Goal: Task Accomplishment & Management: Complete application form

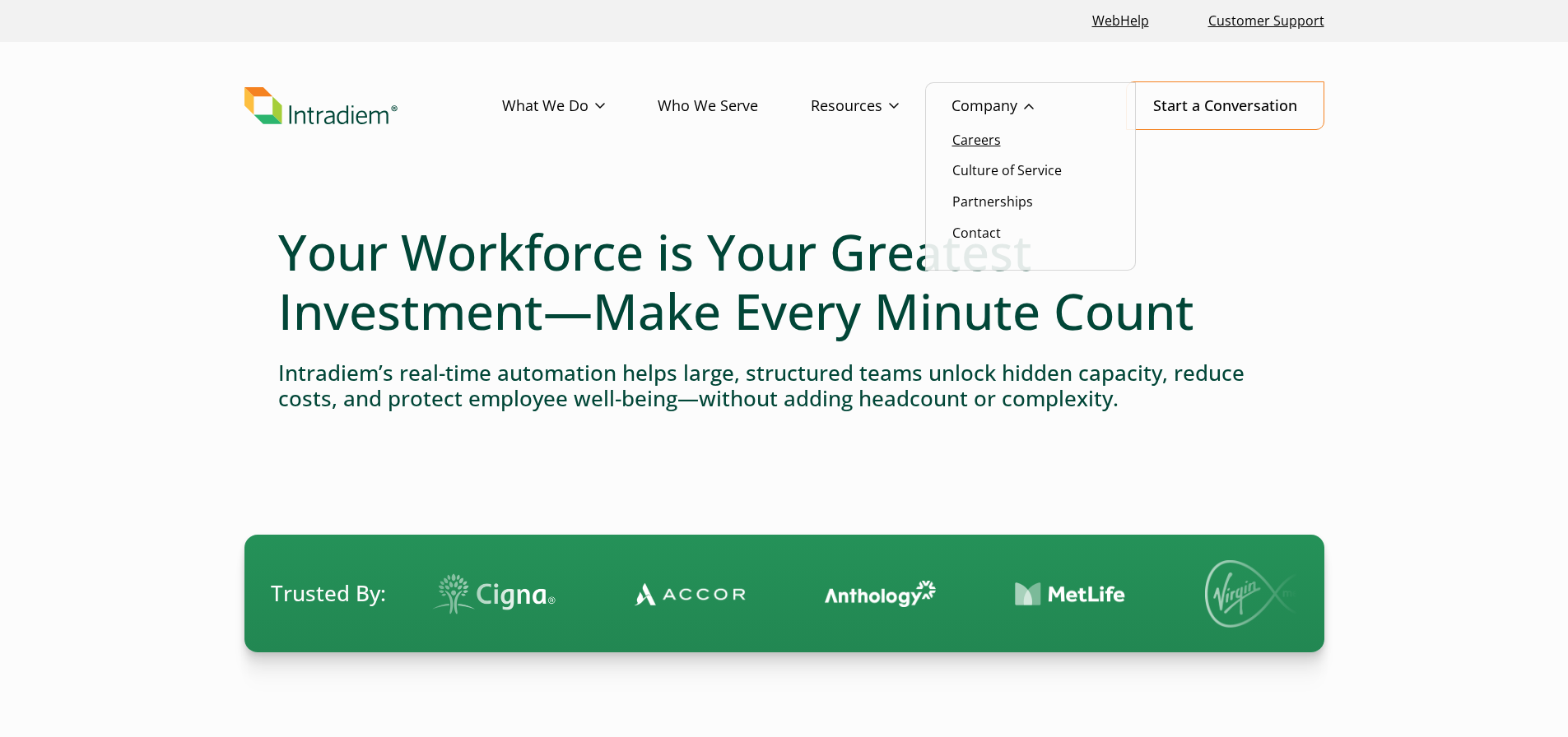
click at [986, 147] on link "Careers" at bounding box center [976, 140] width 48 height 18
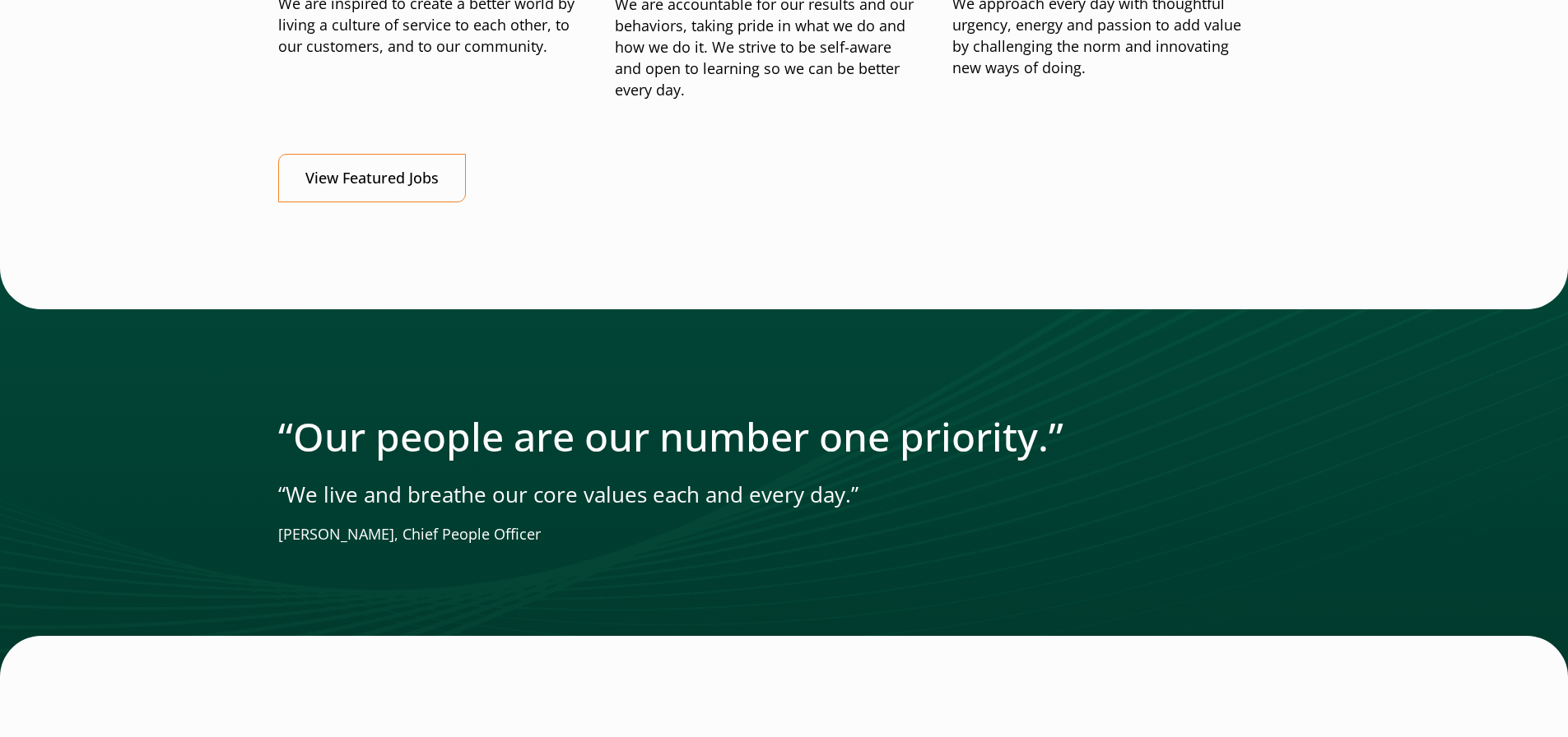
scroll to position [2130, 0]
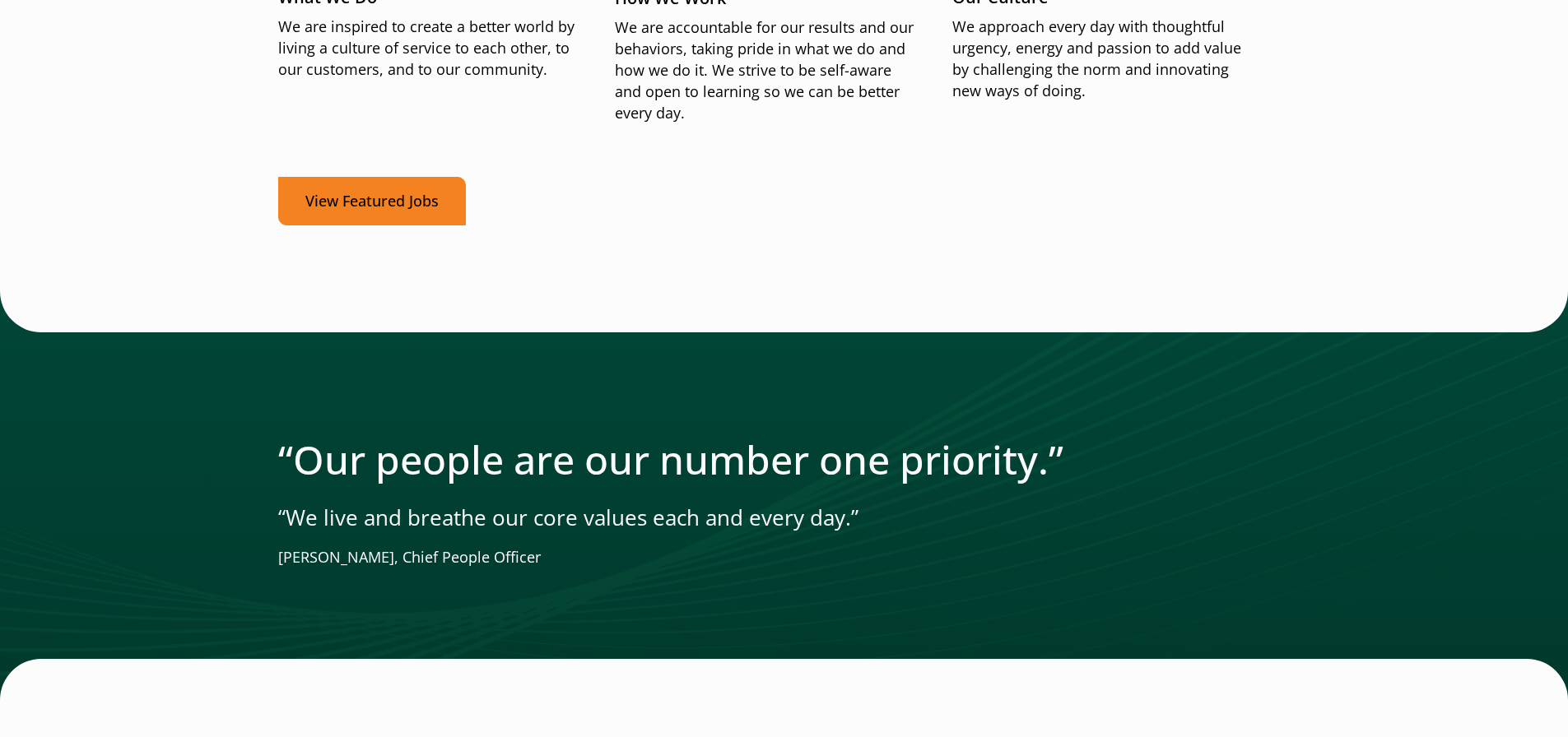
click at [421, 188] on link "View Featured Jobs" at bounding box center [372, 201] width 188 height 48
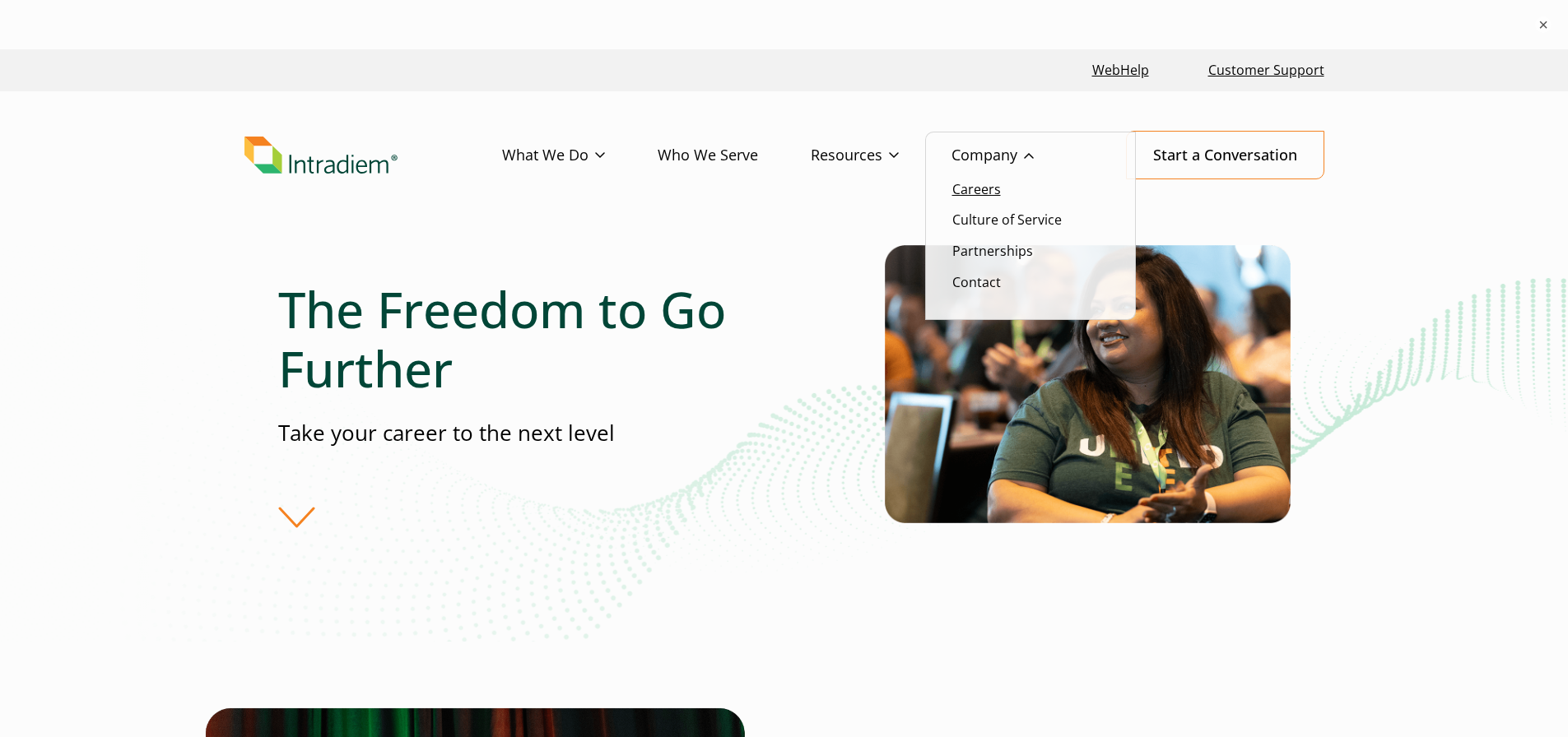
click at [984, 186] on link "Careers" at bounding box center [976, 189] width 48 height 18
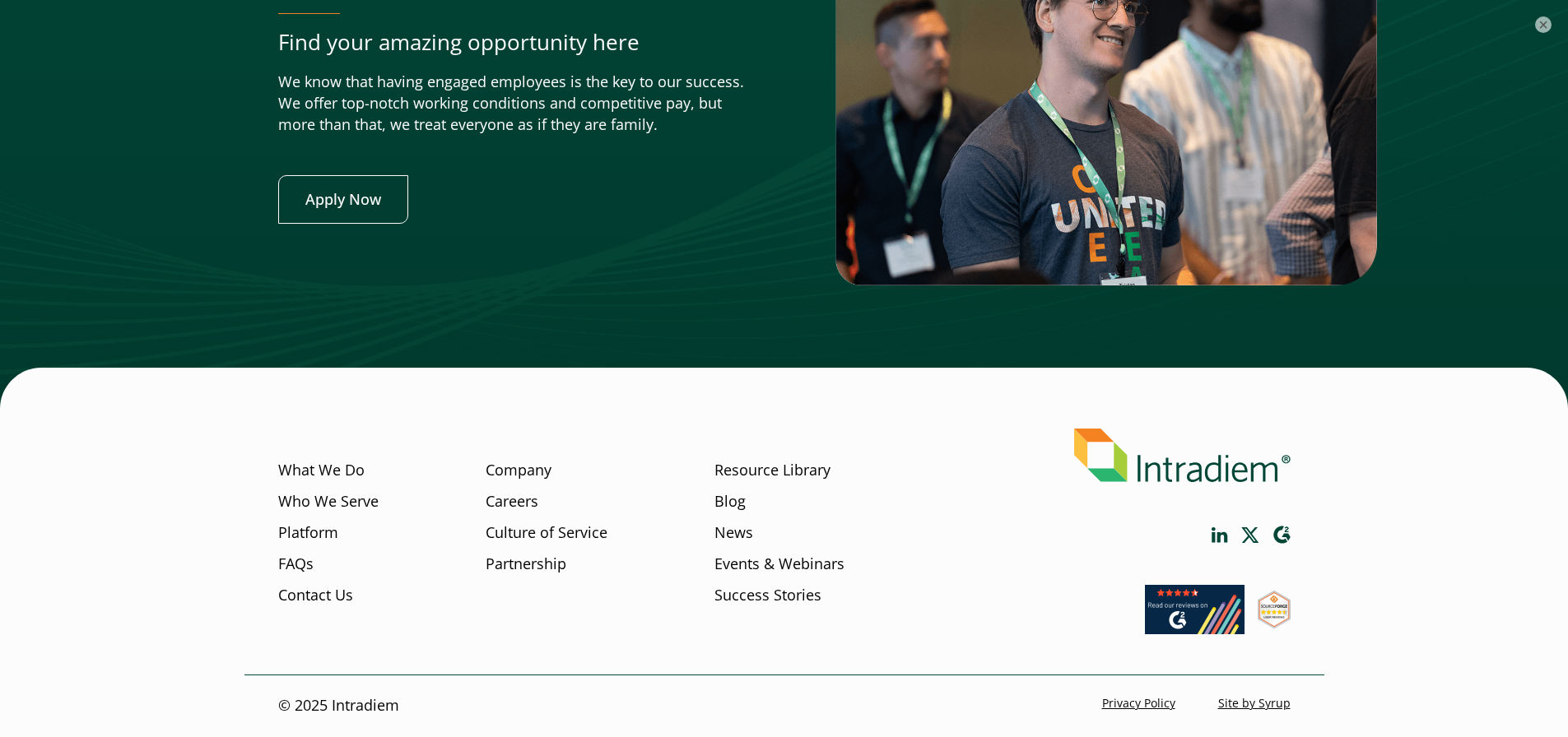
scroll to position [6400, 0]
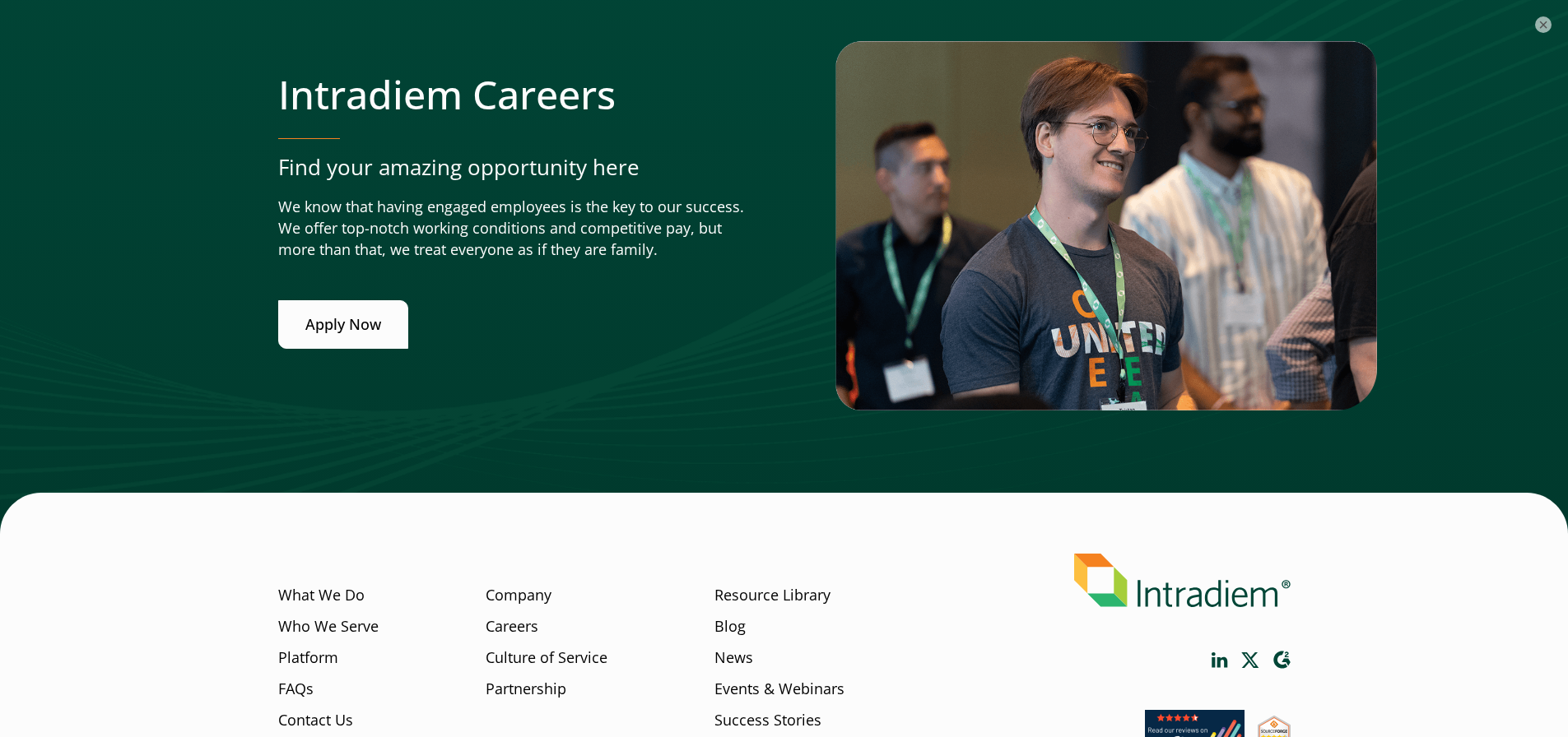
click at [341, 327] on link "Apply Now" at bounding box center [343, 325] width 130 height 48
